Goal: Navigation & Orientation: Find specific page/section

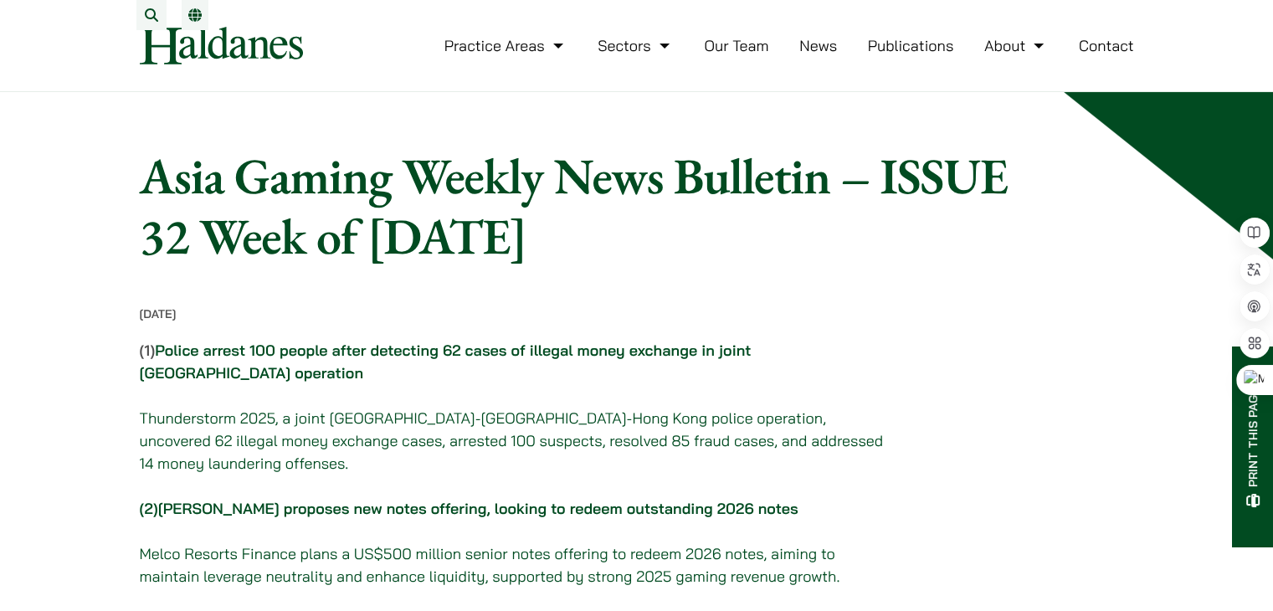
click at [739, 55] on link "Our Team" at bounding box center [736, 45] width 64 height 19
